Goal: Information Seeking & Learning: Learn about a topic

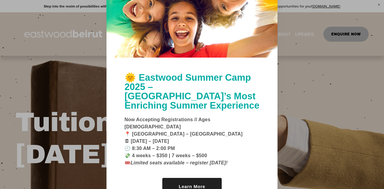
click at [194, 178] on link "Learn More" at bounding box center [191, 186] width 59 height 17
click at [142, 39] on div at bounding box center [191, 14] width 171 height 85
click at [93, 23] on div at bounding box center [192, 94] width 384 height 189
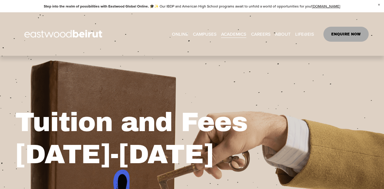
click at [93, 23] on img at bounding box center [64, 34] width 98 height 31
